Goal: Information Seeking & Learning: Learn about a topic

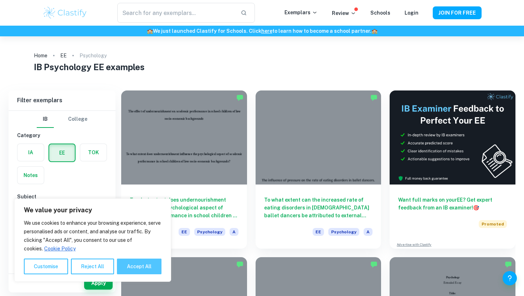
click at [128, 270] on button "Accept All" at bounding box center [139, 267] width 45 height 16
checkbox input "true"
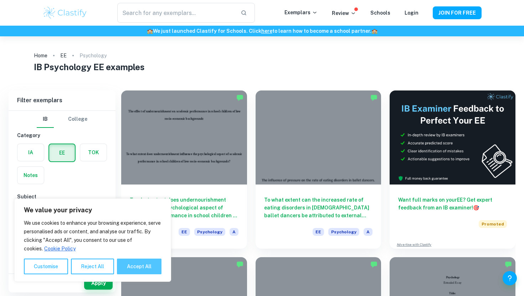
checkbox input "true"
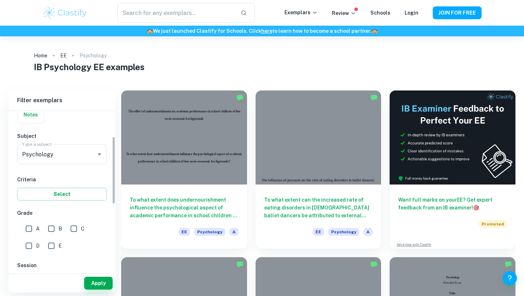
scroll to position [61, 0]
click at [30, 225] on input "A" at bounding box center [29, 228] width 14 height 14
checkbox input "true"
click at [109, 285] on button "Apply" at bounding box center [98, 283] width 29 height 13
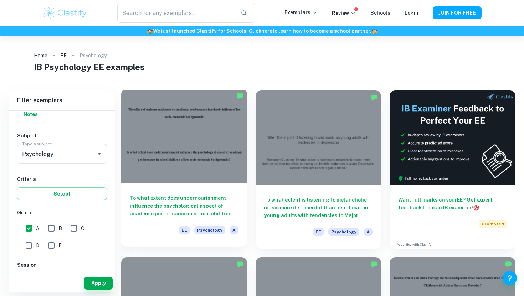
click at [190, 198] on h6 "To what extent does undernourishment influence the psychological aspect of acad…" at bounding box center [184, 206] width 109 height 24
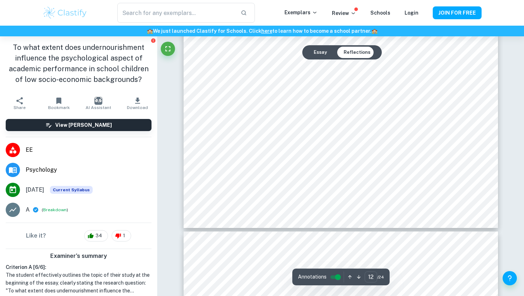
scroll to position [5393, 0]
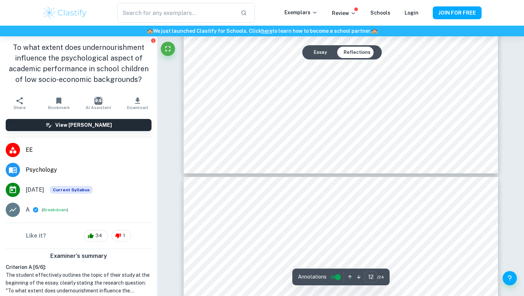
type input "13"
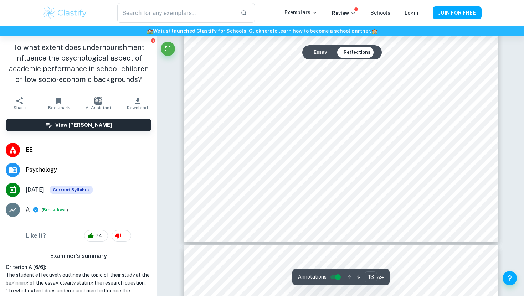
scroll to position [5773, 0]
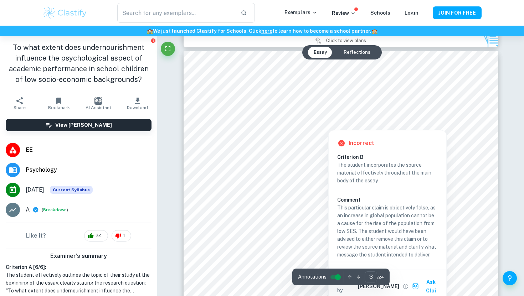
click at [289, 113] on div at bounding box center [350, 114] width 218 height 15
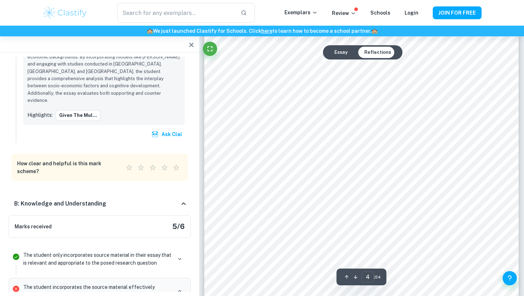
scroll to position [1517, 0]
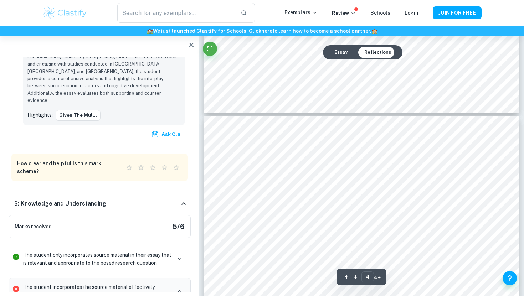
type input "5"
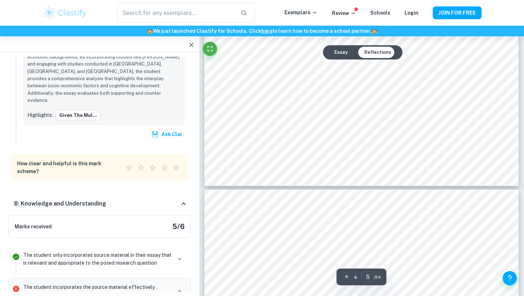
scroll to position [2145, 0]
